Goal: Task Accomplishment & Management: Use online tool/utility

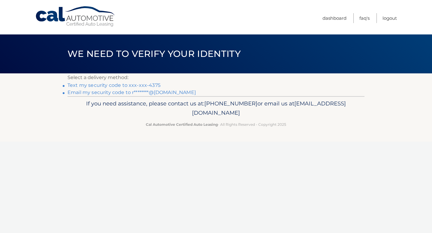
click at [153, 85] on link "Text my security code to xxx-xxx-4375" at bounding box center [113, 85] width 93 height 6
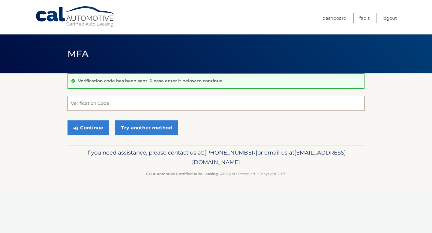
click at [135, 106] on input "Verification Code" at bounding box center [215, 103] width 297 height 15
type input "264416"
click at [100, 133] on button "Continue" at bounding box center [88, 127] width 42 height 15
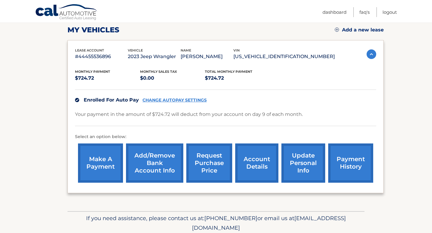
scroll to position [85, 0]
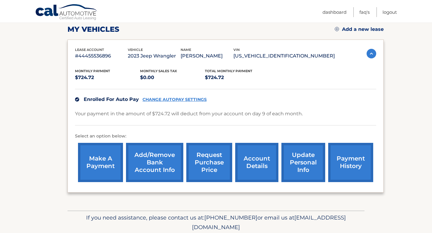
click at [219, 166] on link "request purchase price" at bounding box center [209, 162] width 46 height 39
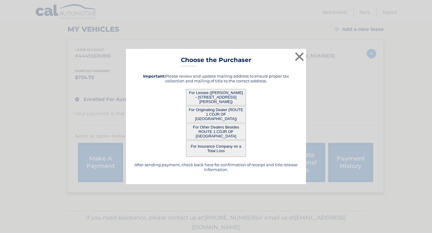
click at [223, 101] on button "For Lessee (RIZWAN KHAN - 59 DAKOTA DRIVE, , HAMILTON TOWNSHIP, NJ 08619)" at bounding box center [216, 97] width 60 height 16
click at [215, 91] on button "For Lessee (RIZWAN KHAN - 59 DAKOTA DRIVE, , HAMILTON TOWNSHIP, NJ 08619)" at bounding box center [216, 97] width 60 height 16
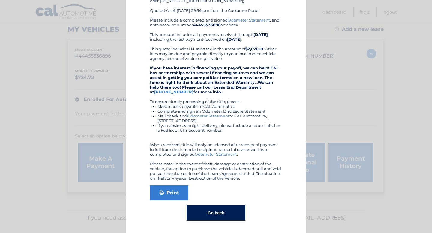
scroll to position [0, 0]
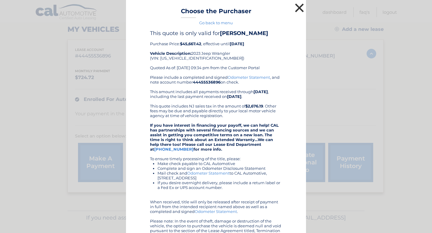
click at [300, 6] on button "×" at bounding box center [299, 8] width 12 height 12
